Goal: Obtain resource: Download file/media

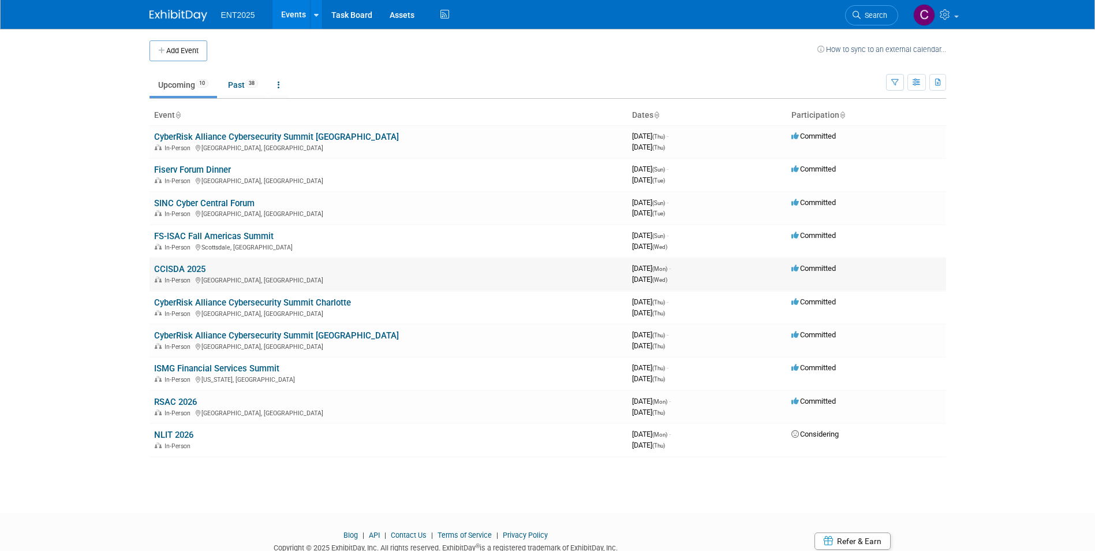
click at [170, 268] on link "CCISDA 2025" at bounding box center [179, 269] width 51 height 10
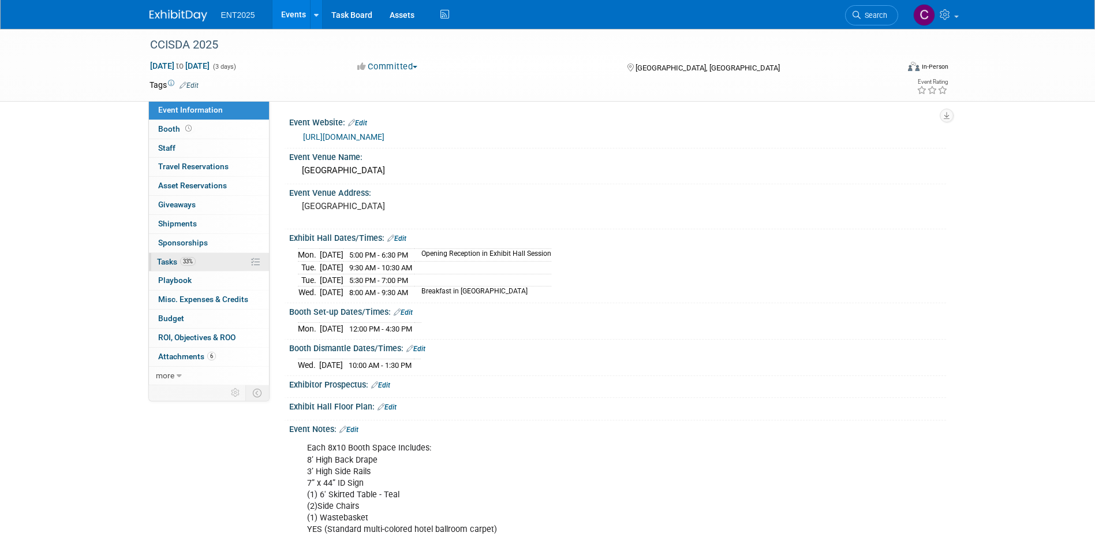
click at [161, 256] on link "33% Tasks 33%" at bounding box center [209, 262] width 120 height 18
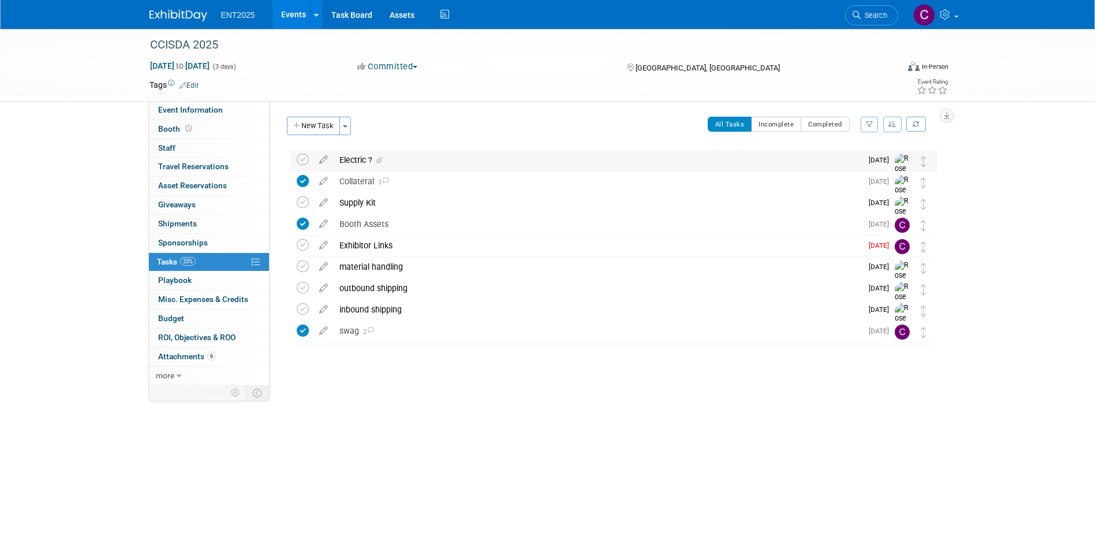
click at [349, 159] on div "Electric ?" at bounding box center [598, 160] width 528 height 20
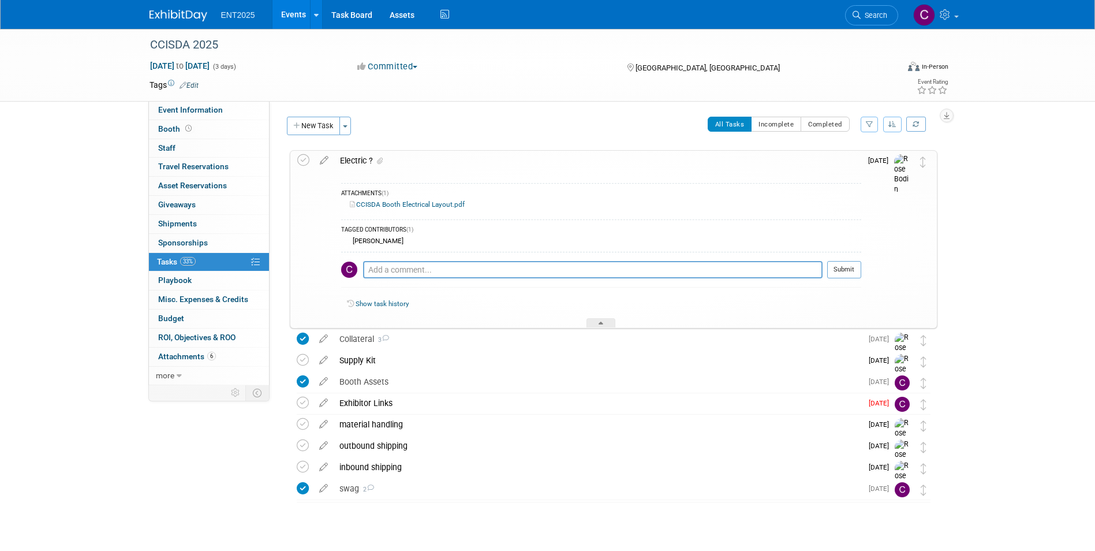
click at [410, 203] on link "CCISDA Booth Electrical Layout.pdf" at bounding box center [407, 204] width 115 height 8
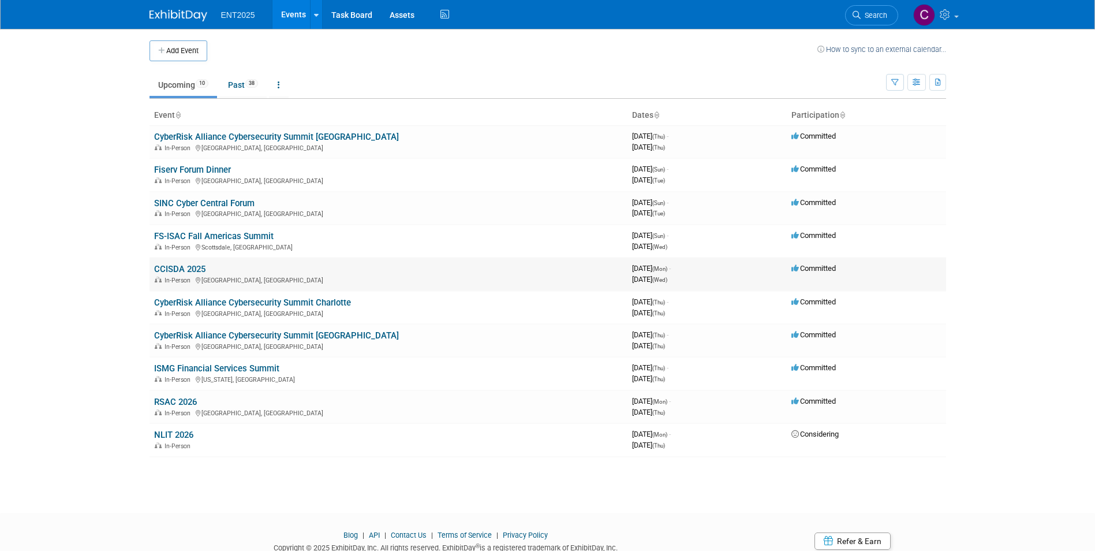
click at [170, 267] on link "CCISDA 2025" at bounding box center [179, 269] width 51 height 10
